Goal: Download file/media

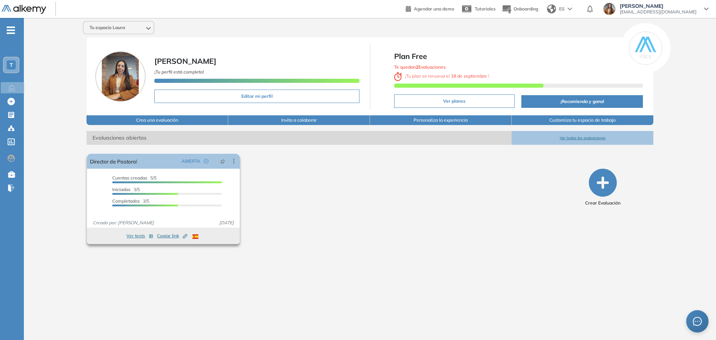
click at [147, 177] on span "Cuentas creadas" at bounding box center [129, 178] width 35 height 6
click at [133, 162] on link "Director de Pastoral" at bounding box center [113, 161] width 47 height 15
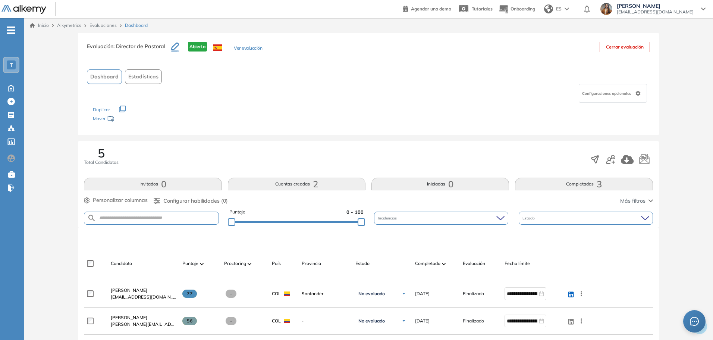
scroll to position [112, 0]
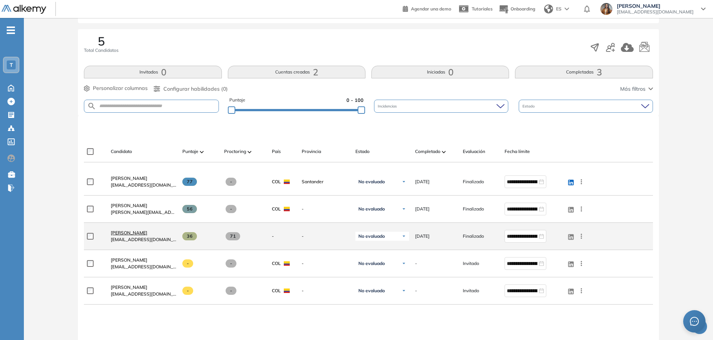
click at [140, 234] on span "[PERSON_NAME]" at bounding box center [129, 233] width 37 height 6
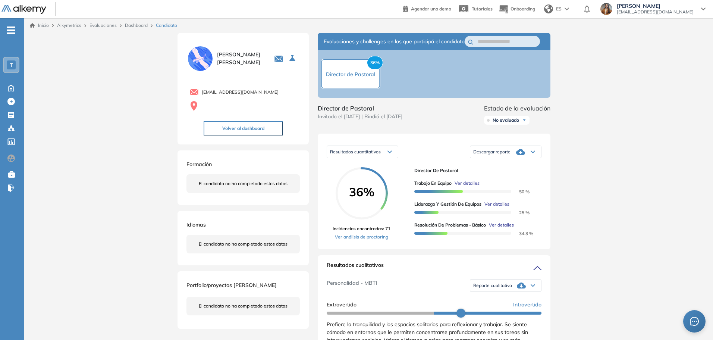
click at [523, 156] on icon at bounding box center [520, 151] width 9 height 9
click at [509, 186] on li "Descargar informe resumido" at bounding box center [501, 182] width 56 height 7
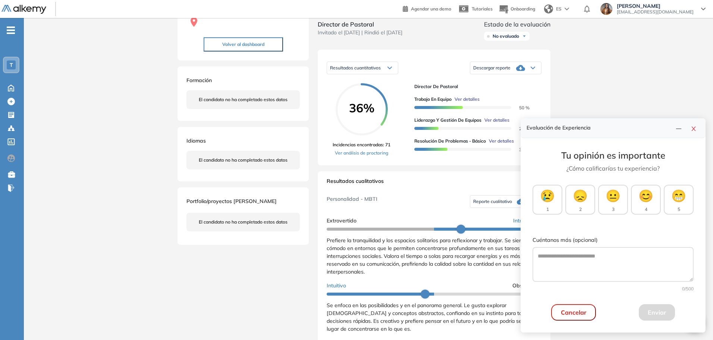
scroll to position [186, 0]
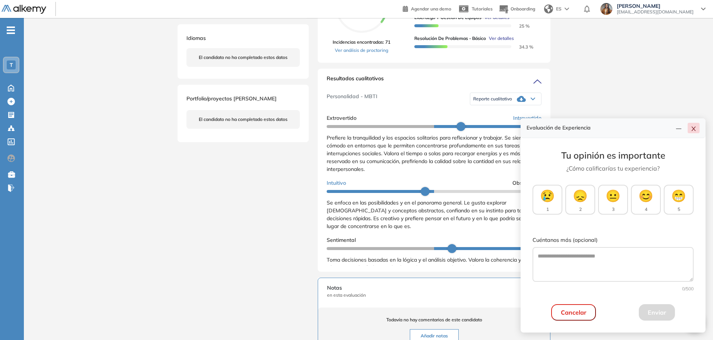
click at [693, 129] on icon "close" at bounding box center [693, 129] width 6 height 6
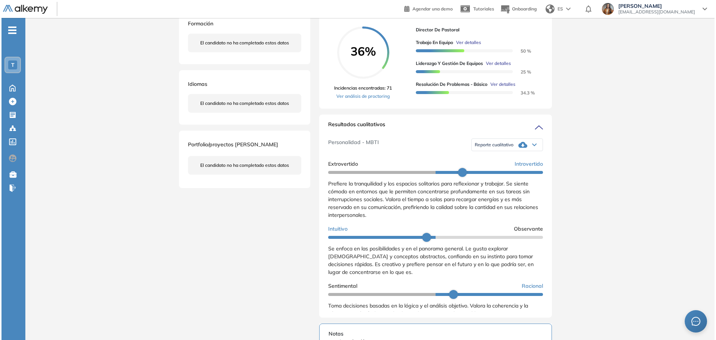
scroll to position [98, 0]
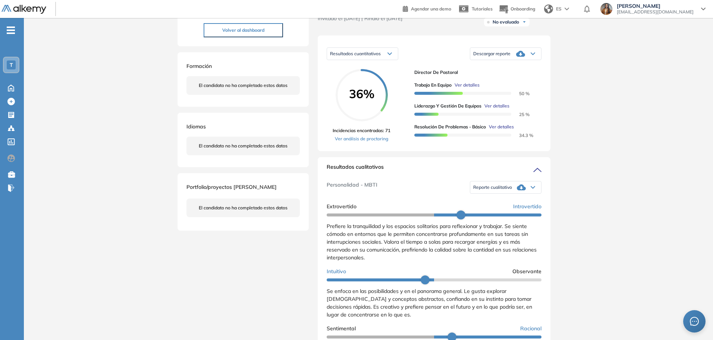
click at [505, 130] on span "Ver detalles" at bounding box center [501, 126] width 25 height 7
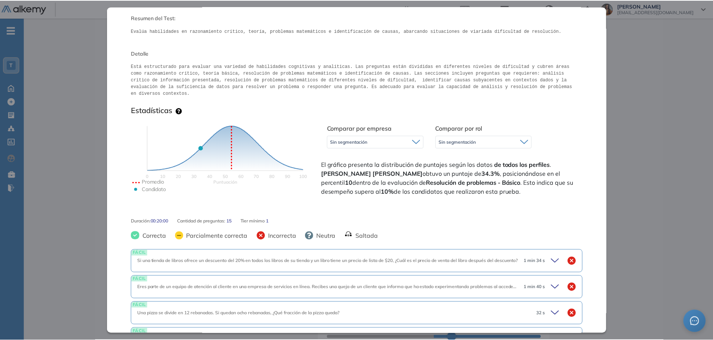
scroll to position [75, 0]
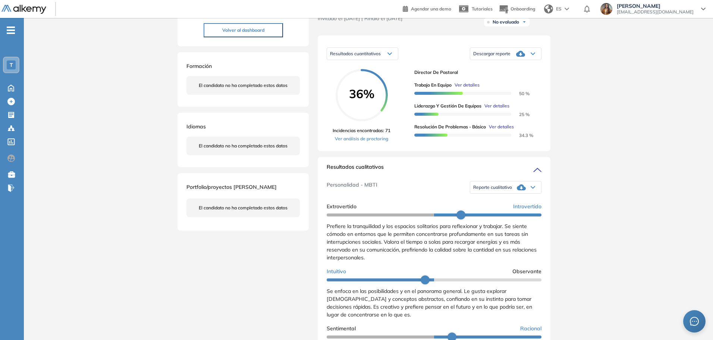
click at [700, 153] on div "Inicio Alkymetrics Evaluaciones Dashboard Candidato Resolución de problemas - B…" at bounding box center [368, 256] width 689 height 673
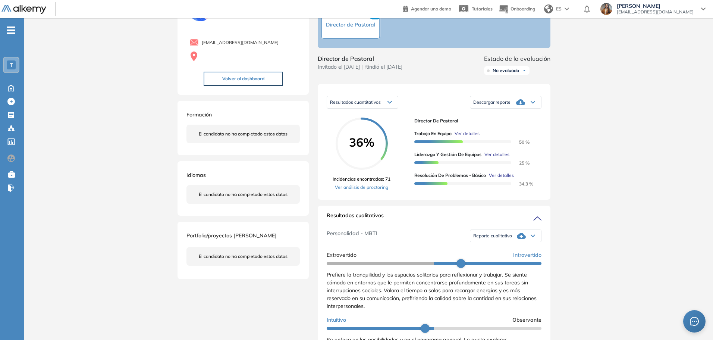
scroll to position [0, 0]
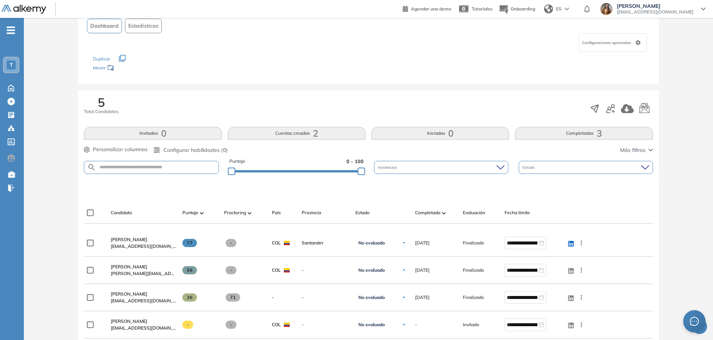
scroll to position [149, 0]
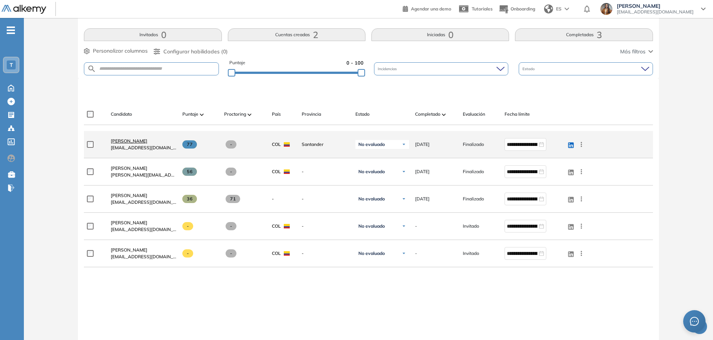
click at [133, 138] on span "[PERSON_NAME]" at bounding box center [129, 141] width 37 height 6
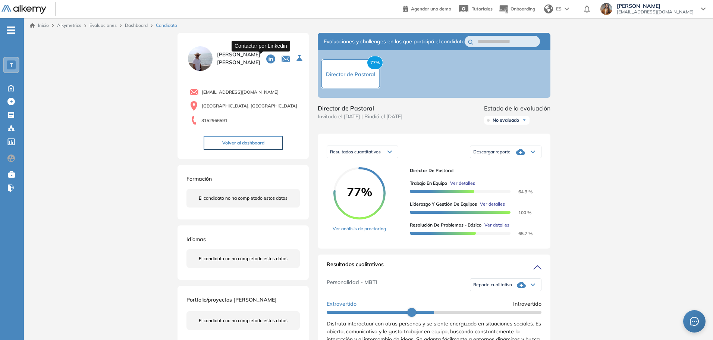
click at [266, 61] on icon at bounding box center [270, 58] width 9 height 9
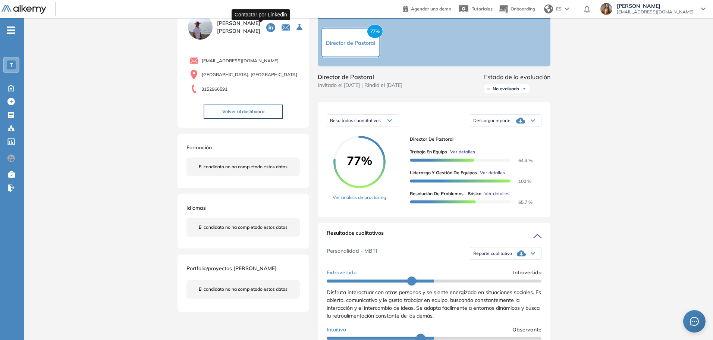
scroll to position [75, 0]
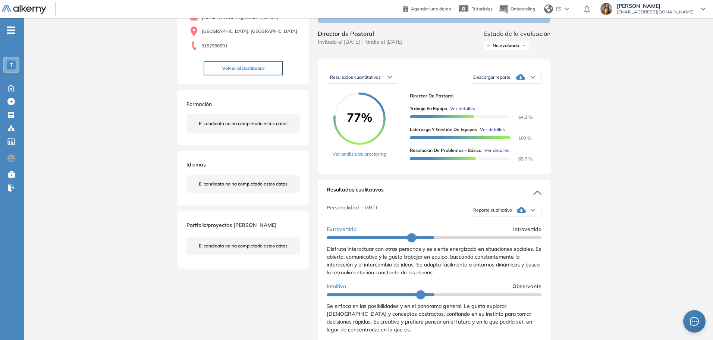
click at [513, 216] on div "Reporte cualitativo" at bounding box center [505, 209] width 71 height 15
click at [501, 231] on li "Reporte con Afinidad AI" at bounding box center [495, 226] width 45 height 7
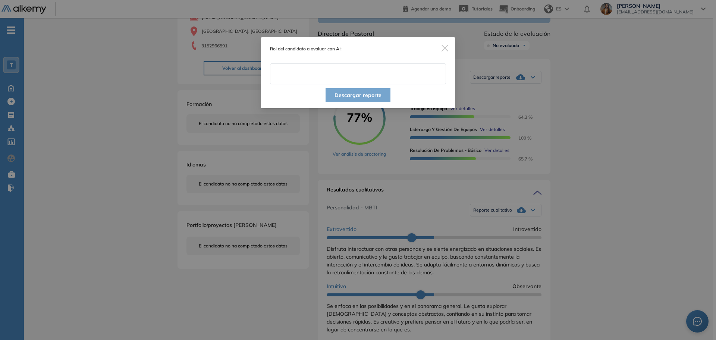
click at [345, 72] on input "text" at bounding box center [358, 73] width 176 height 21
type input "**********"
click at [343, 104] on div "Descargar reporte" at bounding box center [358, 96] width 194 height 24
click at [343, 99] on button "Descargar reporte" at bounding box center [357, 95] width 65 height 14
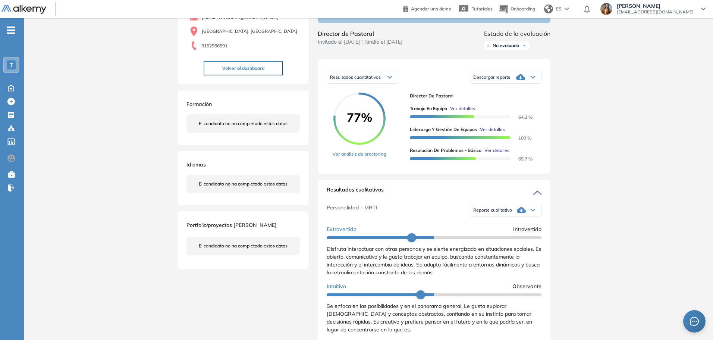
click at [523, 80] on div "Descargar reporte" at bounding box center [505, 77] width 71 height 15
click at [511, 214] on div "Reporte cualitativo" at bounding box center [505, 209] width 71 height 15
click at [506, 244] on li "Reporte sin Afinidad AI" at bounding box center [495, 240] width 44 height 7
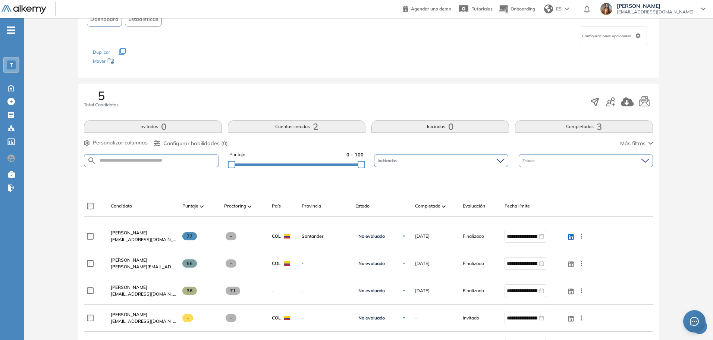
scroll to position [112, 0]
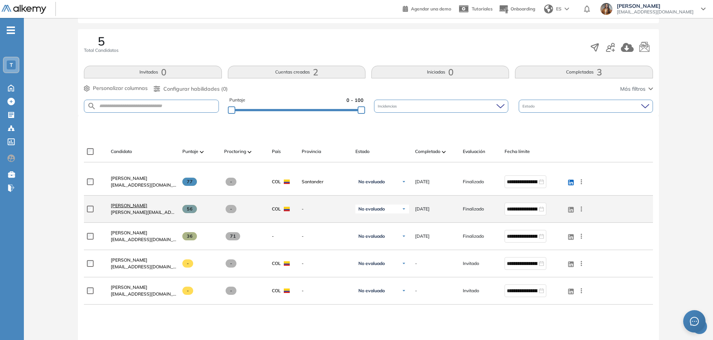
click at [140, 206] on span "[PERSON_NAME]" at bounding box center [129, 205] width 37 height 6
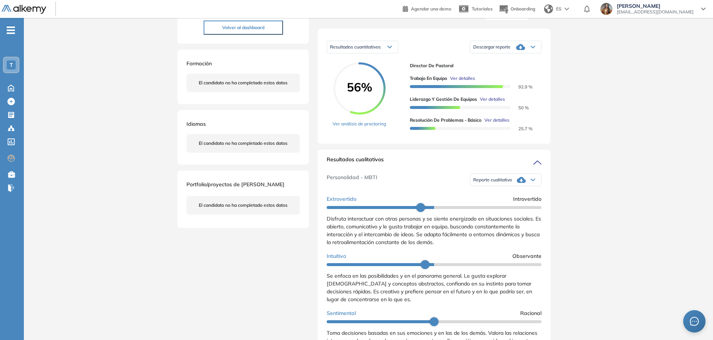
scroll to position [149, 0]
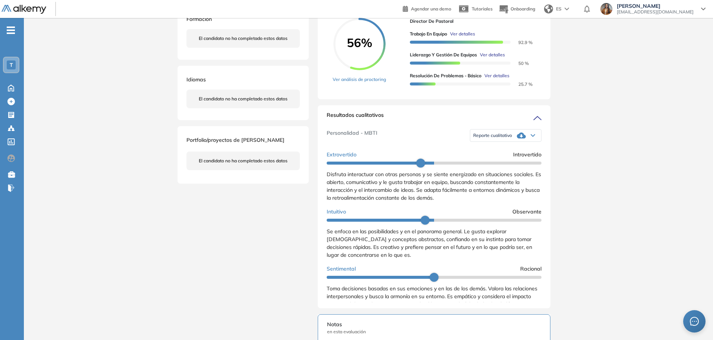
click at [523, 140] on icon at bounding box center [521, 135] width 9 height 9
click at [518, 158] on div "Reporte con Afinidad AI" at bounding box center [505, 152] width 70 height 13
click at [508, 156] on li "Reporte con Afinidad AI" at bounding box center [495, 152] width 45 height 7
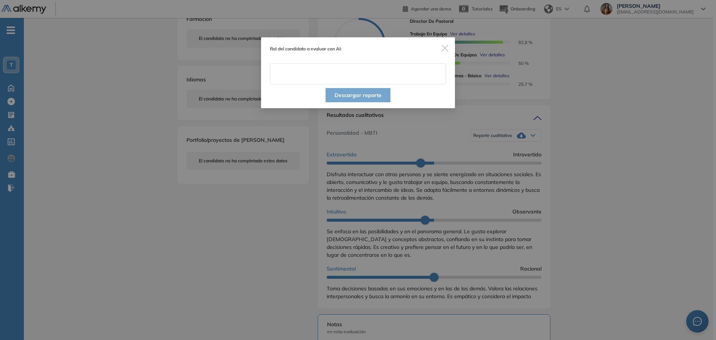
click at [348, 73] on input "text" at bounding box center [358, 73] width 176 height 21
type input "**********"
click at [343, 97] on button "Descargar reporte" at bounding box center [357, 95] width 65 height 14
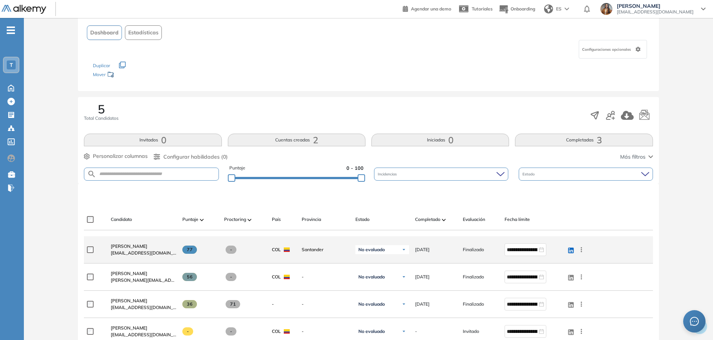
scroll to position [112, 0]
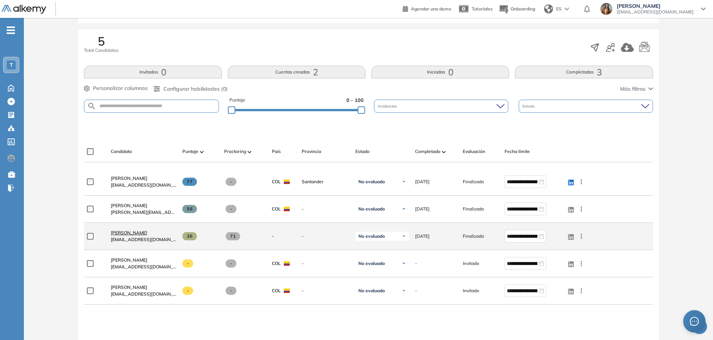
click at [122, 230] on span "[PERSON_NAME]" at bounding box center [129, 233] width 37 height 6
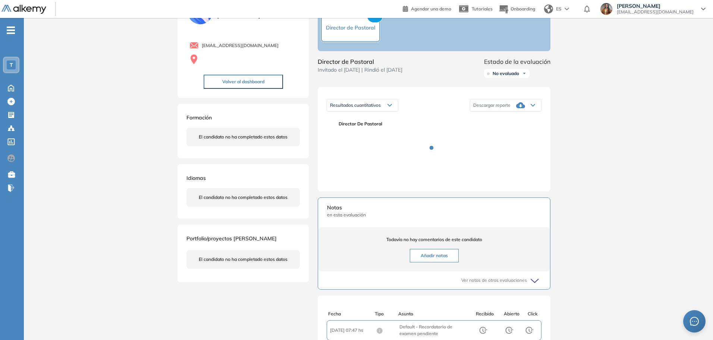
scroll to position [139, 0]
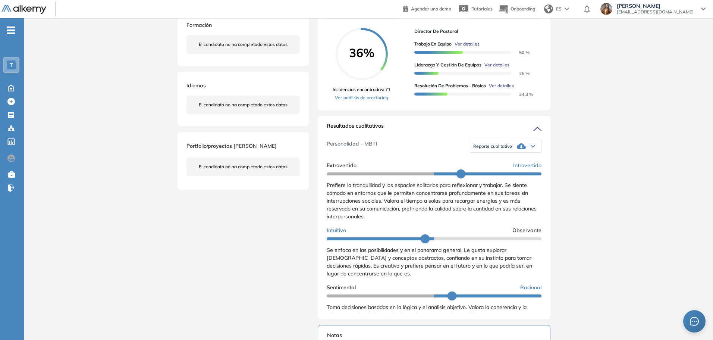
click at [521, 149] on icon at bounding box center [521, 146] width 9 height 6
click at [509, 167] on li "Reporte con Afinidad AI" at bounding box center [495, 163] width 45 height 7
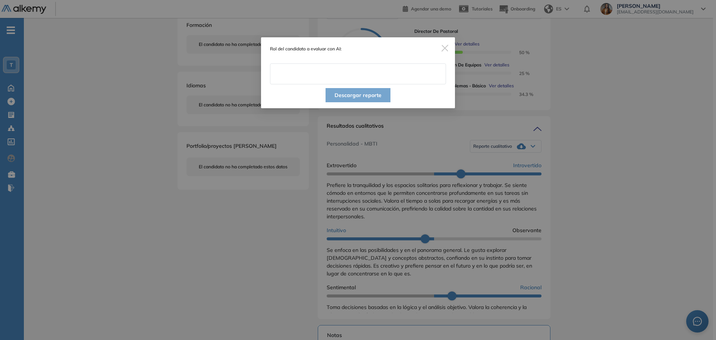
click at [324, 77] on input "text" at bounding box center [358, 73] width 176 height 21
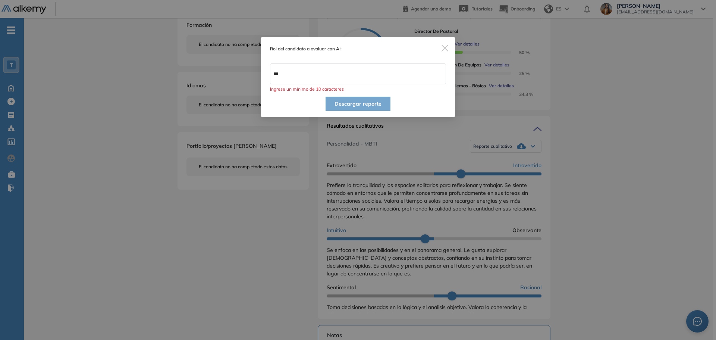
type input "**********"
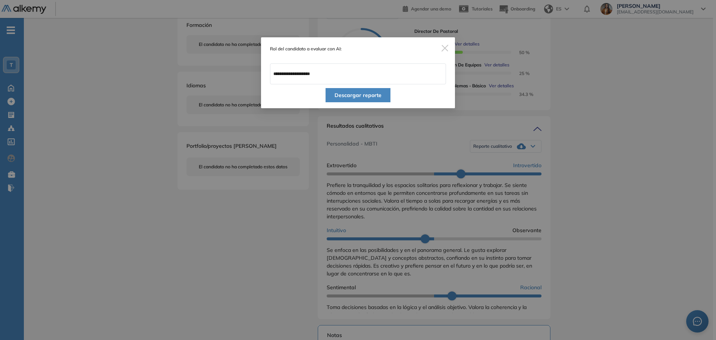
click at [350, 93] on button "Descargar reporte" at bounding box center [357, 95] width 65 height 14
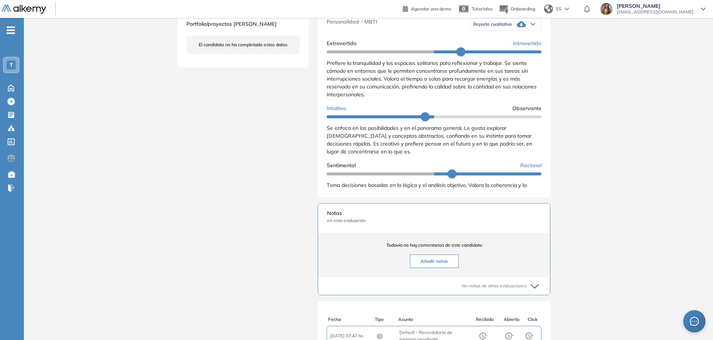
scroll to position [37, 0]
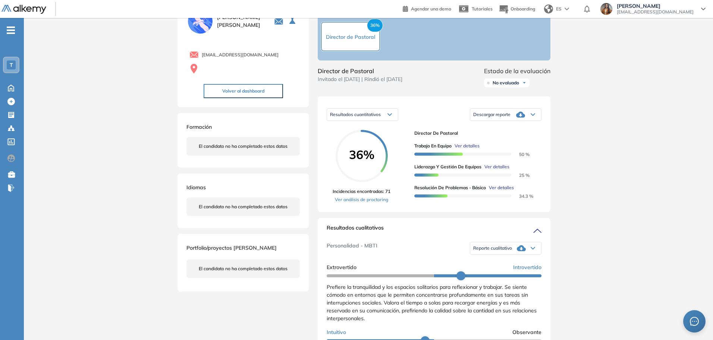
click at [501, 117] on span "Descargar reporte" at bounding box center [491, 114] width 37 height 6
click at [501, 149] on li "Descargar informe resumido" at bounding box center [501, 144] width 56 height 7
